Goal: Check status: Check status

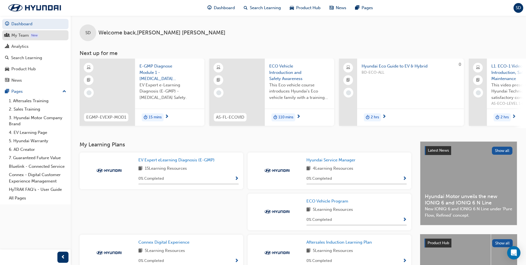
click at [8, 36] on span "people-icon" at bounding box center [7, 35] width 4 height 5
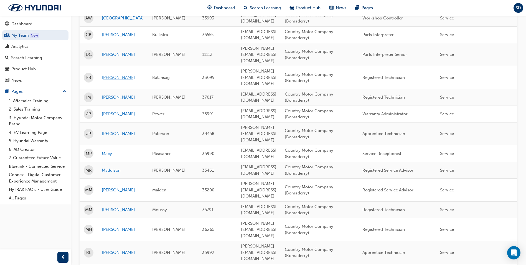
scroll to position [83, 0]
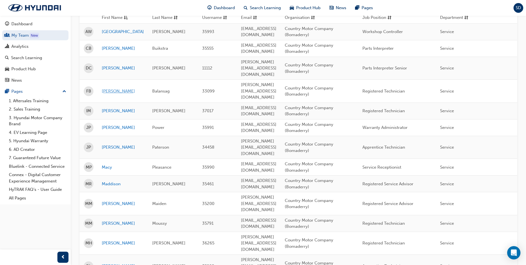
click at [109, 88] on link "[PERSON_NAME]" at bounding box center [123, 91] width 42 height 6
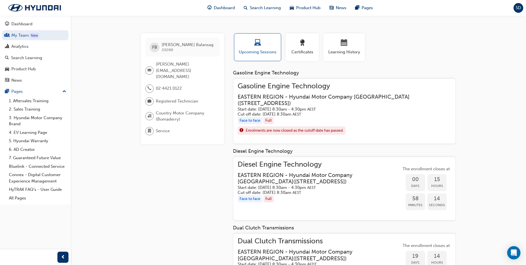
click at [271, 97] on h3 "EASTERN REGION - Hyundai Motor Company [GEOGRAPHIC_DATA] ( [STREET_ADDRESS] )" at bounding box center [340, 100] width 205 height 13
